Goal: Information Seeking & Learning: Find specific fact

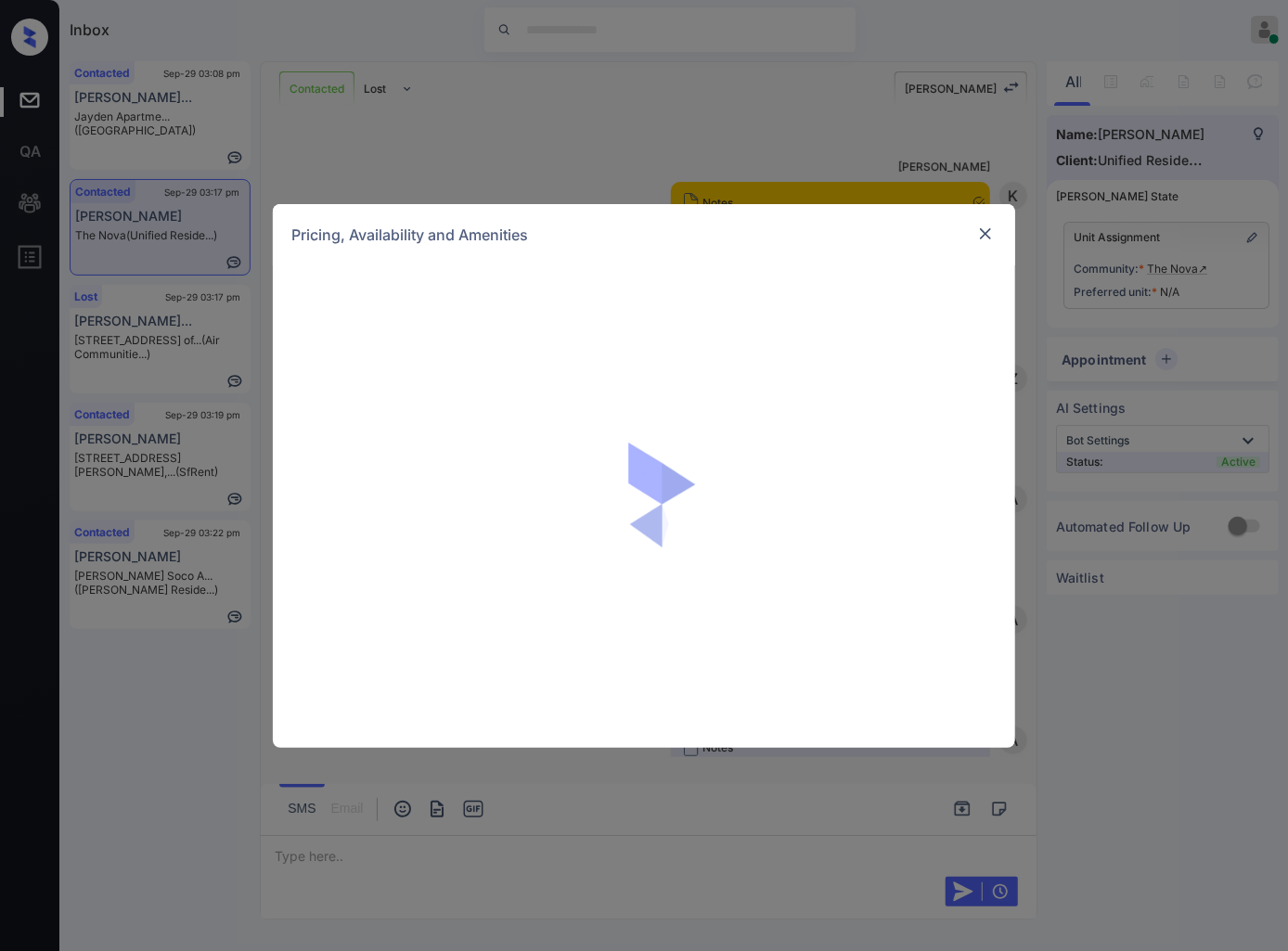
scroll to position [1985, 0]
click at [981, 231] on img at bounding box center [985, 233] width 19 height 19
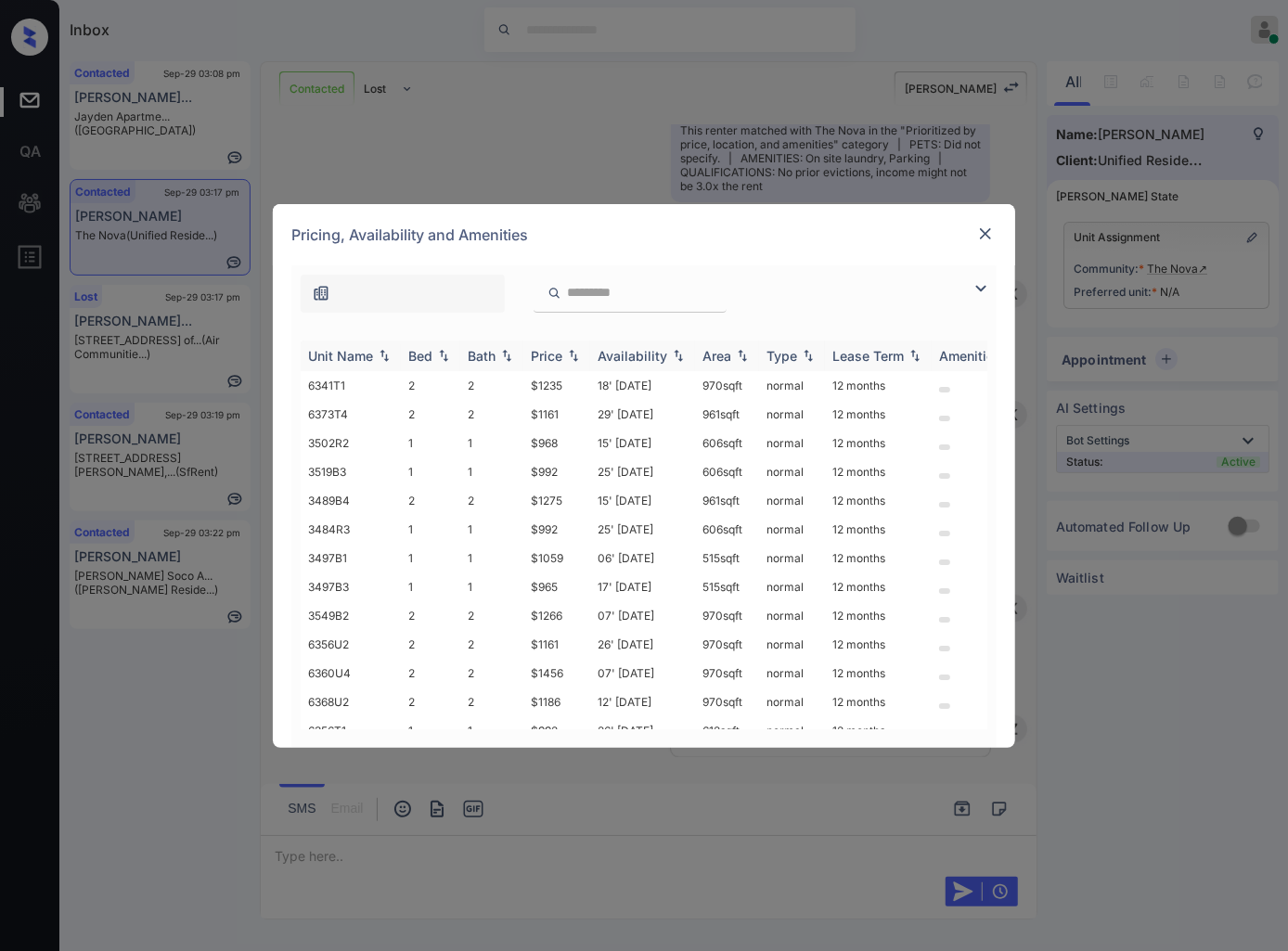
click at [572, 361] on img at bounding box center [573, 355] width 19 height 13
click at [572, 361] on img at bounding box center [573, 356] width 19 height 14
click at [572, 383] on td "$857" at bounding box center [556, 385] width 67 height 28
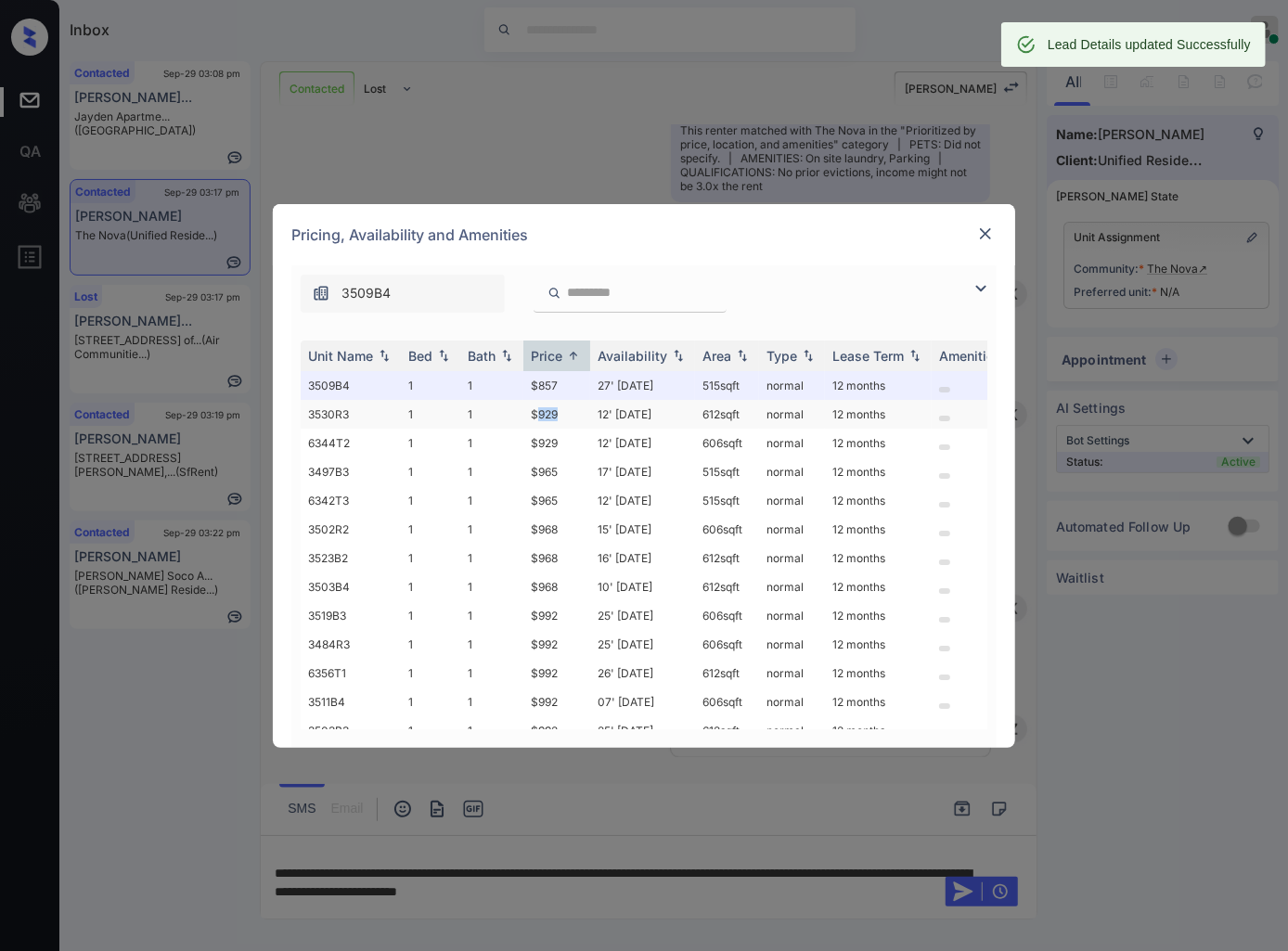
drag, startPoint x: 572, startPoint y: 409, endPoint x: 538, endPoint y: 416, distance: 34.7
click at [538, 416] on td "$929" at bounding box center [556, 413] width 67 height 28
drag, startPoint x: 533, startPoint y: 414, endPoint x: 559, endPoint y: 415, distance: 26.0
click at [559, 415] on td "$929" at bounding box center [556, 413] width 67 height 28
copy td "$929"
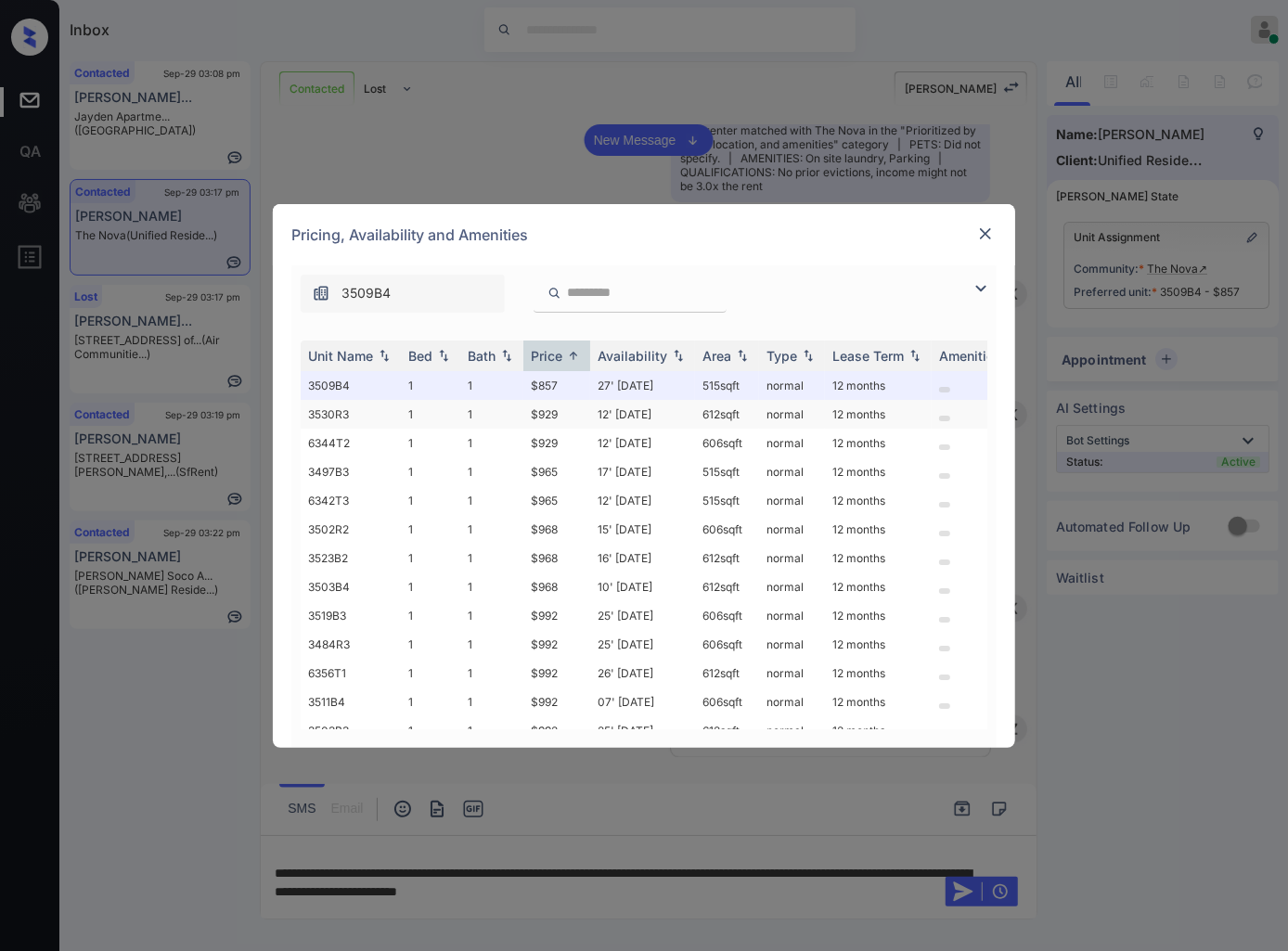
click at [667, 411] on td "12' [DATE]" at bounding box center [643, 413] width 105 height 28
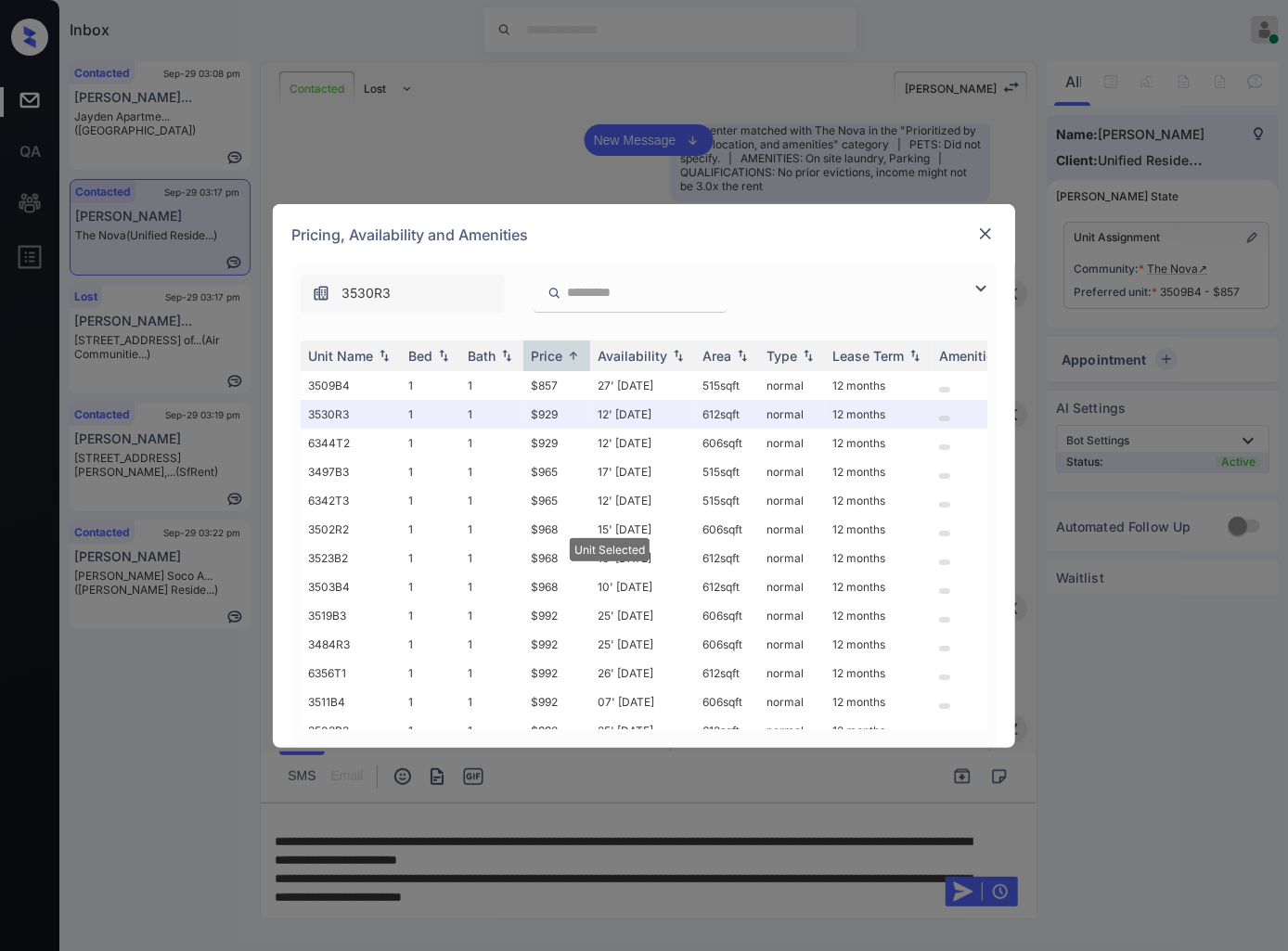
click at [987, 225] on img at bounding box center [985, 233] width 19 height 19
